Goal: Task Accomplishment & Management: Complete application form

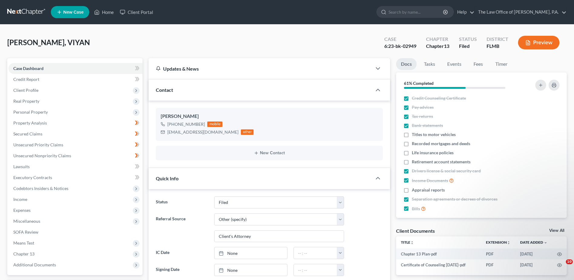
select select "6"
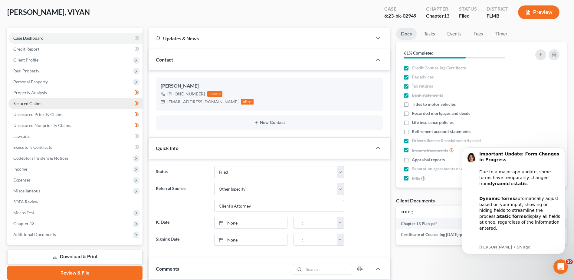
click at [34, 106] on span "Secured Claims" at bounding box center [27, 103] width 29 height 5
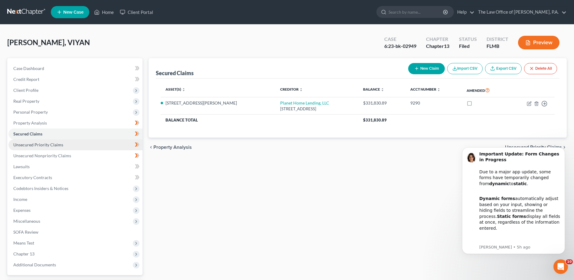
click at [56, 145] on span "Unsecured Priority Claims" at bounding box center [38, 144] width 50 height 5
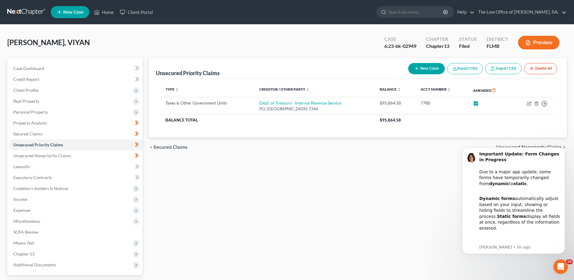
click at [546, 40] on button "Preview" at bounding box center [538, 43] width 41 height 14
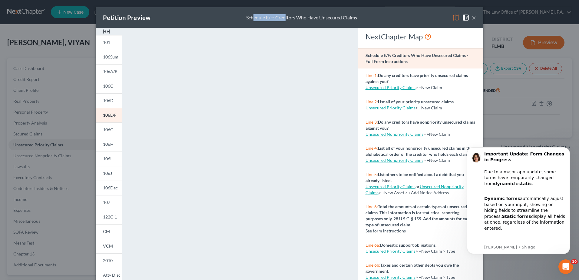
drag, startPoint x: 283, startPoint y: 15, endPoint x: 258, endPoint y: 15, distance: 24.2
click at [254, 15] on div "Schedule E/F: Creditors Who Have Unsecured Claims" at bounding box center [301, 17] width 111 height 7
drag, startPoint x: 258, startPoint y: 15, endPoint x: 358, endPoint y: 20, distance: 99.4
click at [355, 21] on div "Petition Preview Schedule E/F: Creditors Who Have Unsecured Claims ×" at bounding box center [290, 17] width 388 height 21
drag, startPoint x: 400, startPoint y: 13, endPoint x: 363, endPoint y: 15, distance: 36.4
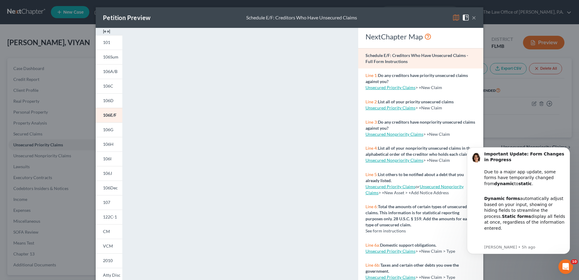
click at [373, 15] on div "Petition Preview Schedule E/F: Creditors Who Have Unsecured Claims ×" at bounding box center [290, 17] width 388 height 21
drag, startPoint x: 286, startPoint y: 16, endPoint x: 215, endPoint y: 13, distance: 71.2
click at [227, 13] on div "Petition Preview Schedule E/F: Creditors Who Have Unsecured Claims ×" at bounding box center [290, 17] width 388 height 21
drag, startPoint x: 144, startPoint y: 18, endPoint x: 75, endPoint y: 6, distance: 70.0
click at [70, 6] on div "Petition Preview Schedule E/F: Creditors Who Have Unsecured Claims × 101 106Sum…" at bounding box center [289, 140] width 579 height 280
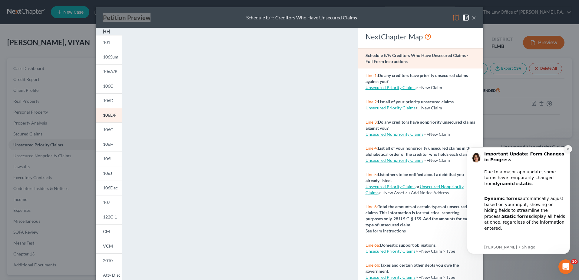
click at [568, 150] on icon "Dismiss notification" at bounding box center [568, 148] width 3 height 3
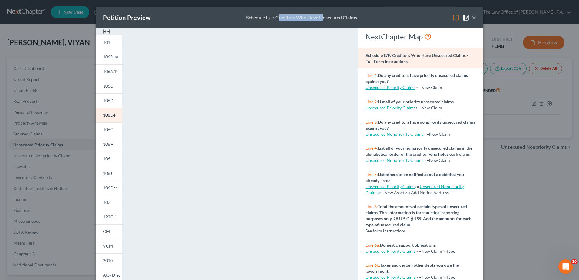
drag, startPoint x: 322, startPoint y: 17, endPoint x: 275, endPoint y: 10, distance: 46.8
click at [275, 10] on div "Petition Preview Schedule E/F: Creditors Who Have Unsecured Claims ×" at bounding box center [290, 17] width 388 height 21
drag, startPoint x: 359, startPoint y: 16, endPoint x: 317, endPoint y: 11, distance: 42.5
click at [298, 13] on div "Petition Preview Schedule E/F: Creditors Who Have Unsecured Claims ×" at bounding box center [290, 17] width 388 height 21
drag, startPoint x: 415, startPoint y: 13, endPoint x: 458, endPoint y: 24, distance: 45.4
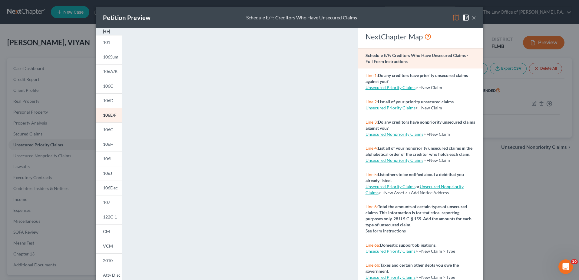
click at [394, 11] on div "Petition Preview Schedule E/F: Creditors Who Have Unsecured Claims ×" at bounding box center [290, 17] width 388 height 21
click at [452, 17] on img at bounding box center [455, 17] width 7 height 7
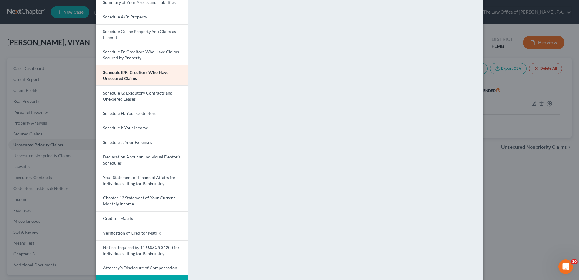
scroll to position [82, 0]
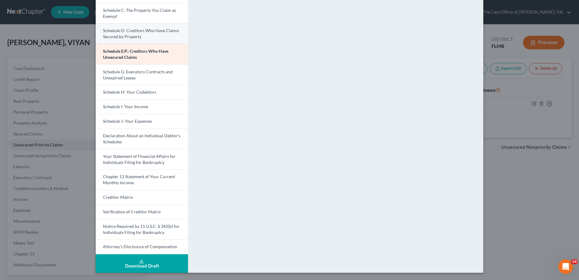
click at [143, 35] on link "Schedule D: Creditors Who Have Claims Secured by Property" at bounding box center [142, 33] width 92 height 21
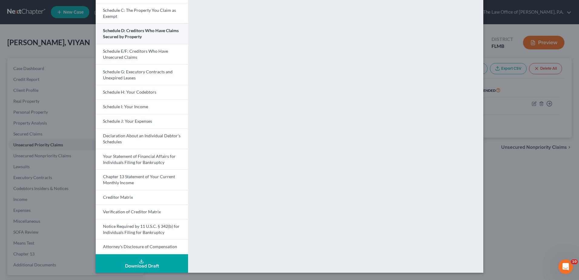
click at [138, 39] on link "Schedule D: Creditors Who Have Claims Secured by Property" at bounding box center [142, 33] width 92 height 21
click at [120, 197] on span "Creditor Matrix" at bounding box center [118, 196] width 30 height 5
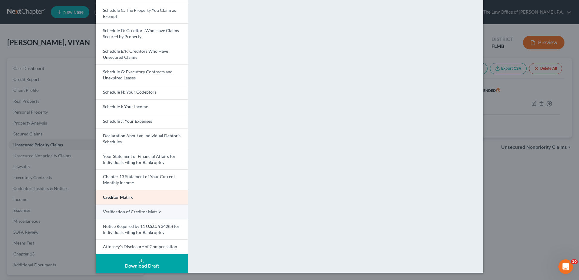
click at [150, 214] on link "Verification of Creditor Matrix" at bounding box center [142, 211] width 92 height 15
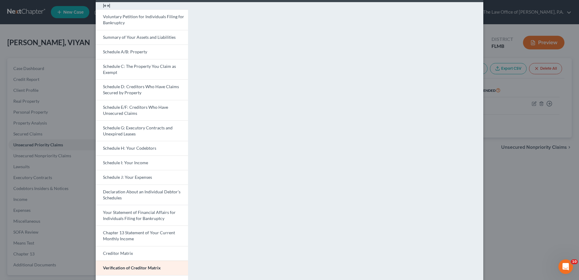
scroll to position [0, 0]
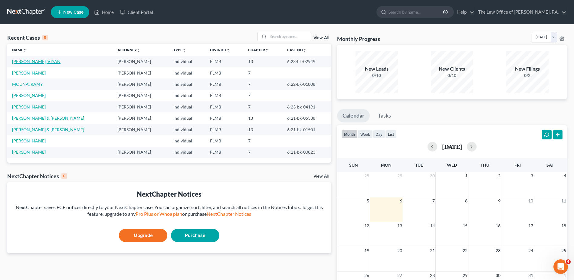
click at [31, 61] on link "[PERSON_NAME], VIYAN" at bounding box center [36, 61] width 48 height 5
select select "6"
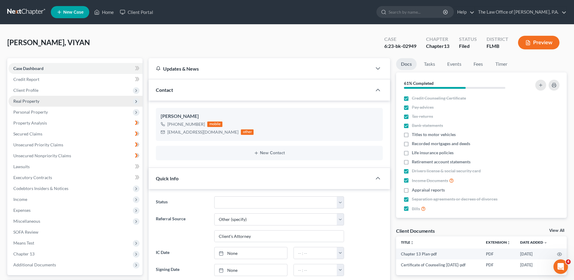
click at [48, 101] on span "Real Property" at bounding box center [75, 101] width 134 height 11
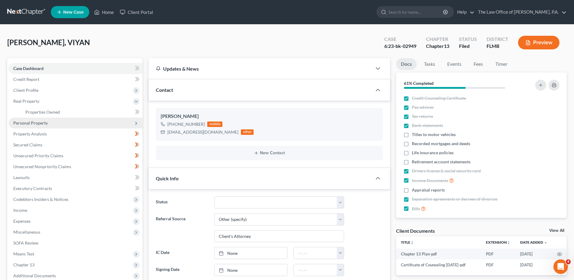
click at [40, 122] on span "Personal Property" at bounding box center [30, 122] width 35 height 5
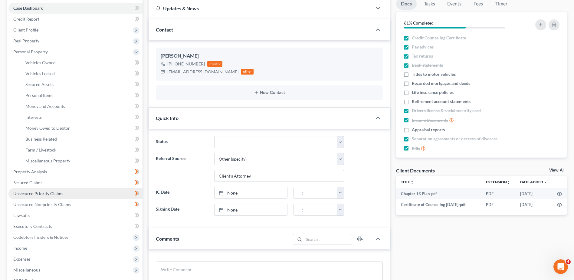
scroll to position [61, 0]
click at [57, 196] on link "Unsecured Priority Claims" at bounding box center [75, 193] width 134 height 11
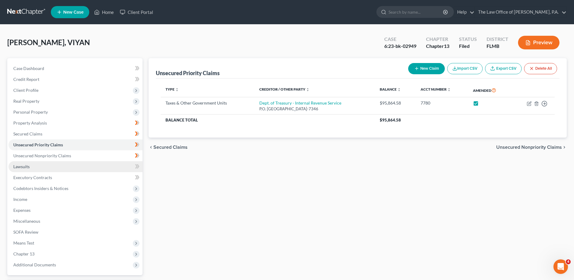
click at [51, 168] on link "Lawsuits" at bounding box center [75, 166] width 134 height 11
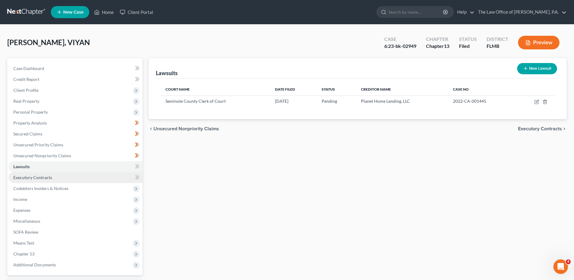
click at [56, 177] on link "Executory Contracts" at bounding box center [75, 177] width 134 height 11
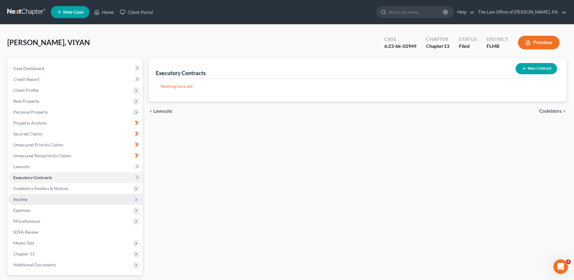
click at [57, 200] on span "Income" at bounding box center [75, 199] width 134 height 11
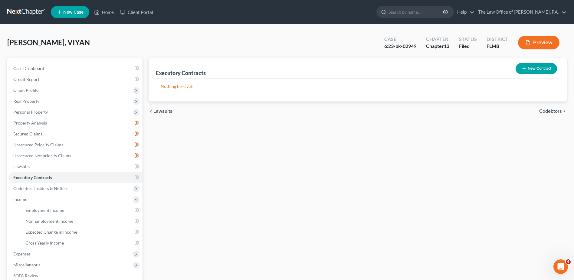
click at [334, 36] on div "HADEGHI, VIYAN Upgraded Case 6:23-bk-02949 Chapter Chapter 13 Status Filed Dist…" at bounding box center [287, 45] width 560 height 26
